Goal: Check status: Check status

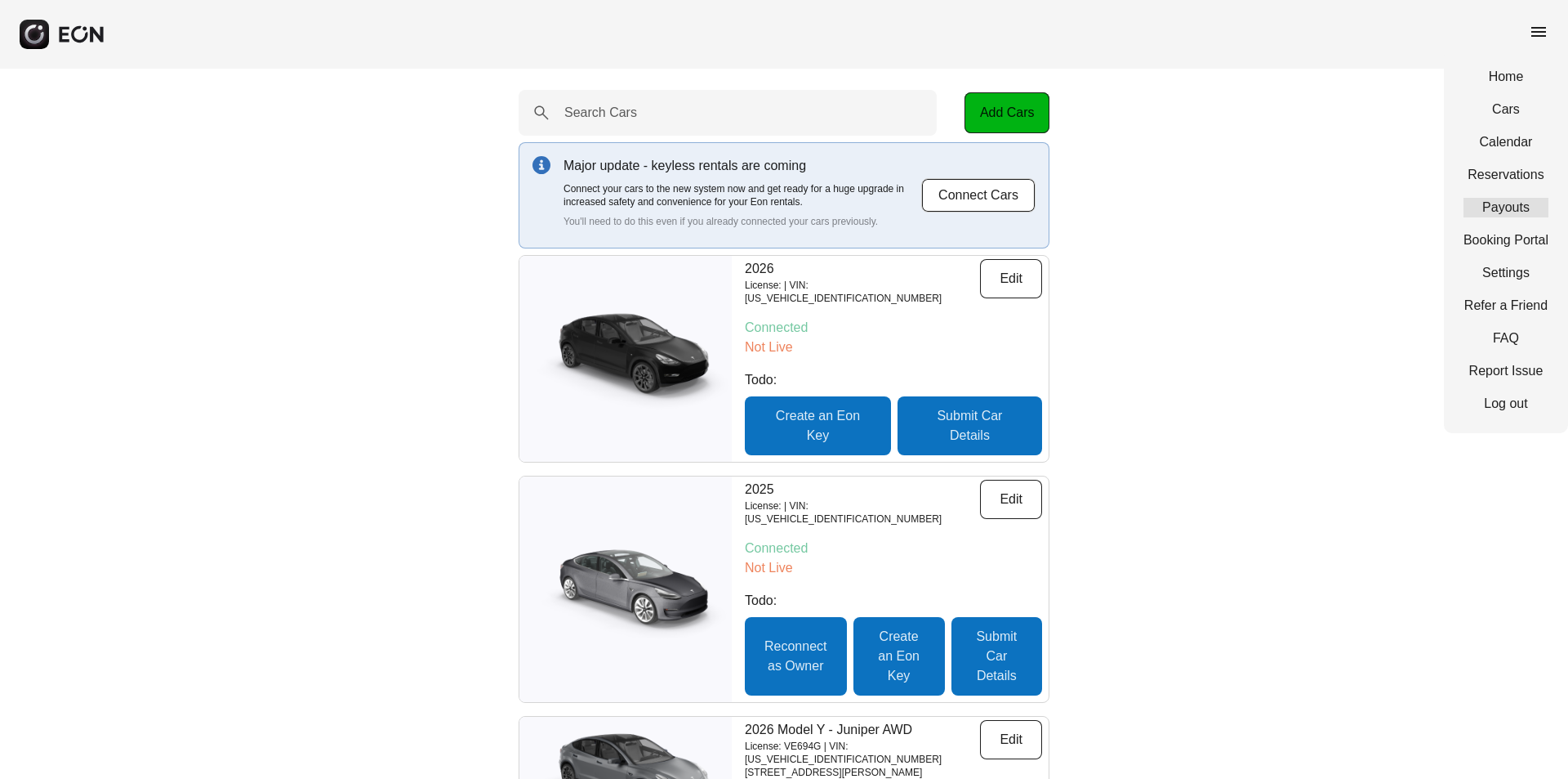
click at [1510, 209] on link "Payouts" at bounding box center [1506, 208] width 85 height 20
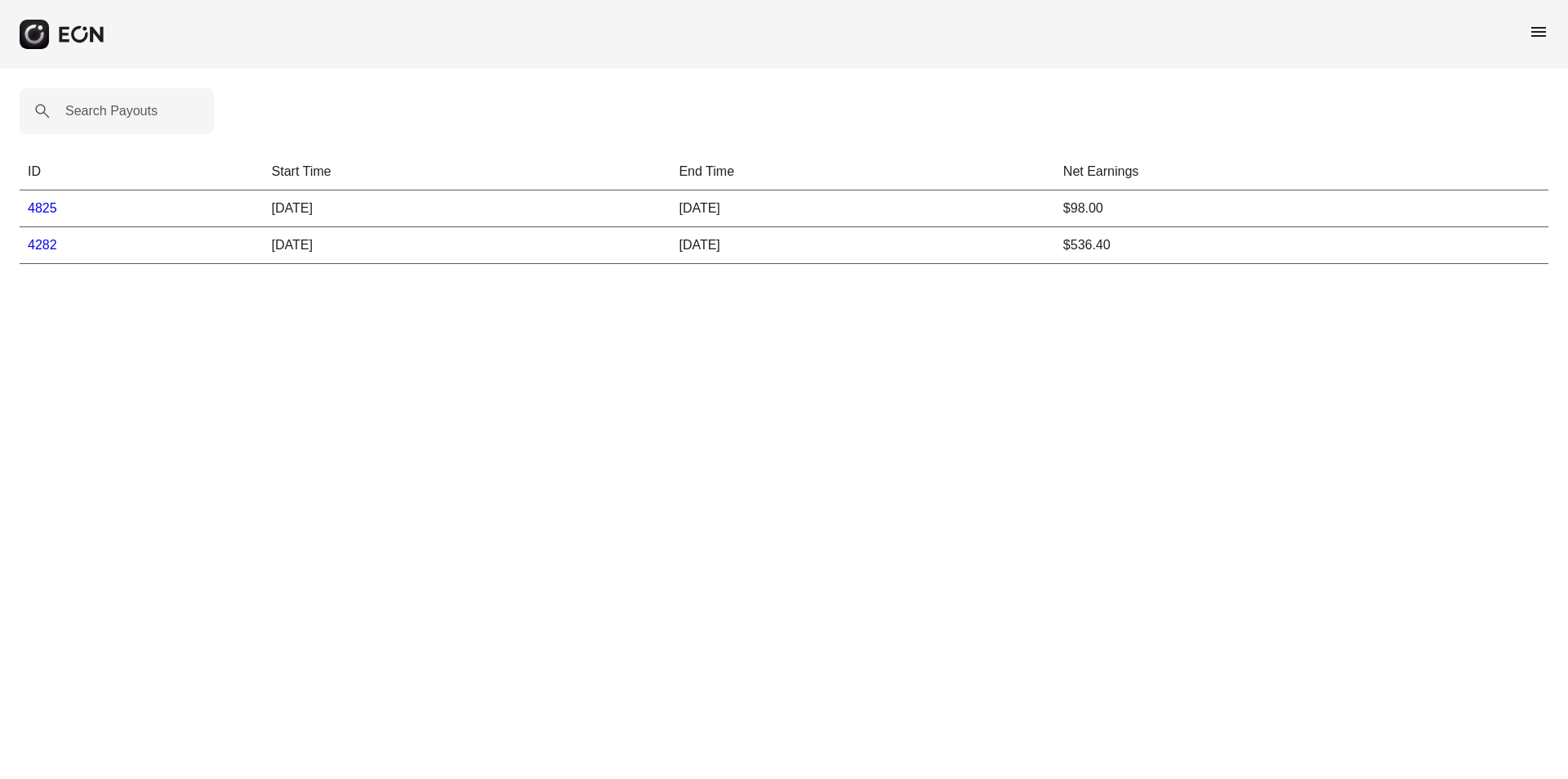
click at [37, 208] on link "4825" at bounding box center [42, 208] width 29 height 14
click at [312, 210] on td "[DATE]" at bounding box center [468, 208] width 408 height 36
click at [36, 208] on link "4825" at bounding box center [42, 208] width 29 height 14
